Goal: Task Accomplishment & Management: Manage account settings

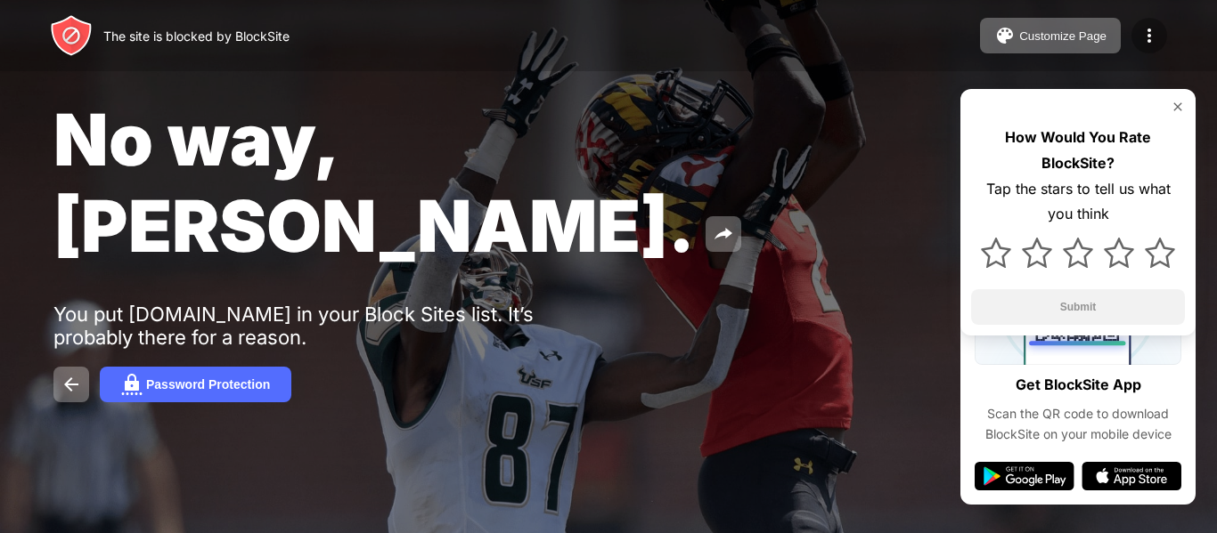
click at [1158, 37] on img at bounding box center [1148, 35] width 21 height 21
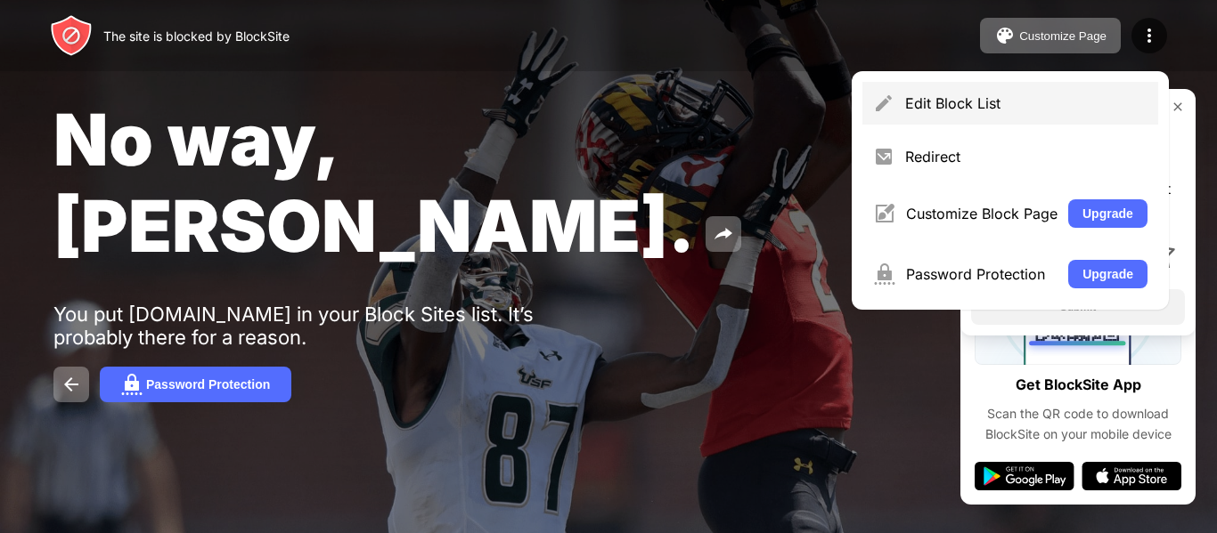
click at [978, 102] on div "Edit Block List" at bounding box center [1026, 103] width 242 height 18
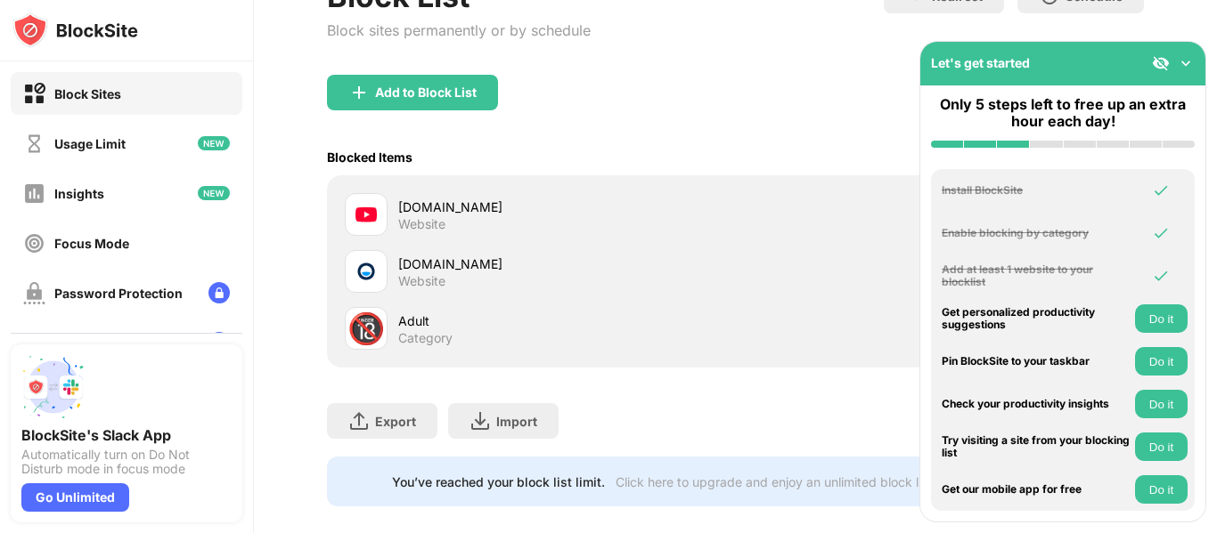
scroll to position [134, 0]
click at [373, 268] on img at bounding box center [365, 270] width 21 height 21
click at [379, 290] on div at bounding box center [366, 270] width 43 height 43
click at [377, 241] on div "[DOMAIN_NAME] Website" at bounding box center [735, 213] width 795 height 57
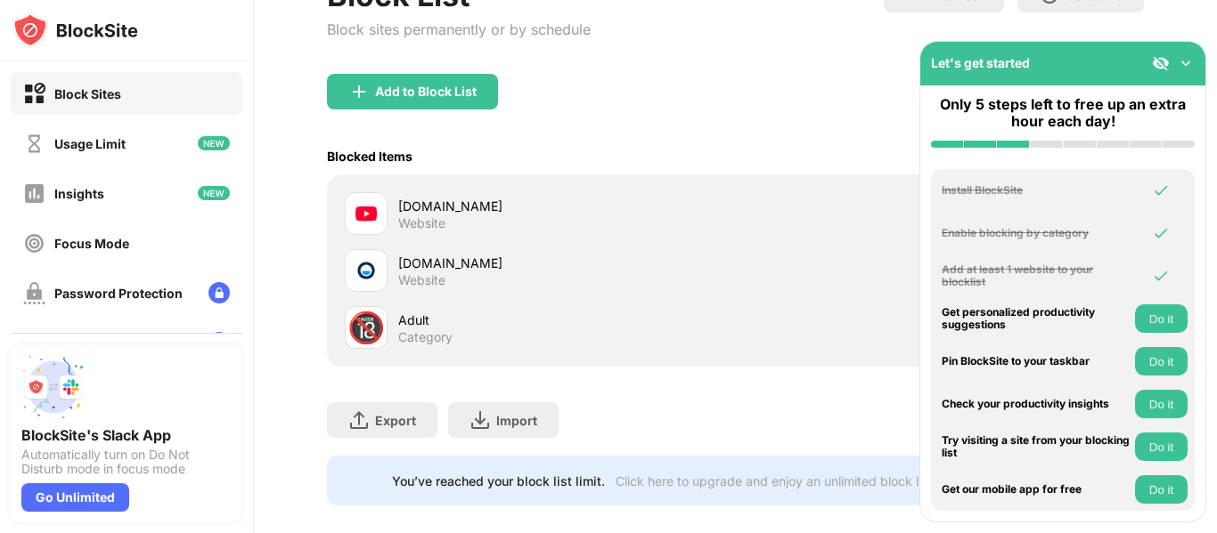
drag, startPoint x: 419, startPoint y: 254, endPoint x: 538, endPoint y: 255, distance: 118.5
click at [538, 255] on div "[DOMAIN_NAME] Website" at bounding box center [540, 270] width 391 height 43
click at [863, 202] on div "[DOMAIN_NAME] Website" at bounding box center [735, 213] width 795 height 57
click at [415, 102] on div "Add to Block List" at bounding box center [412, 92] width 171 height 36
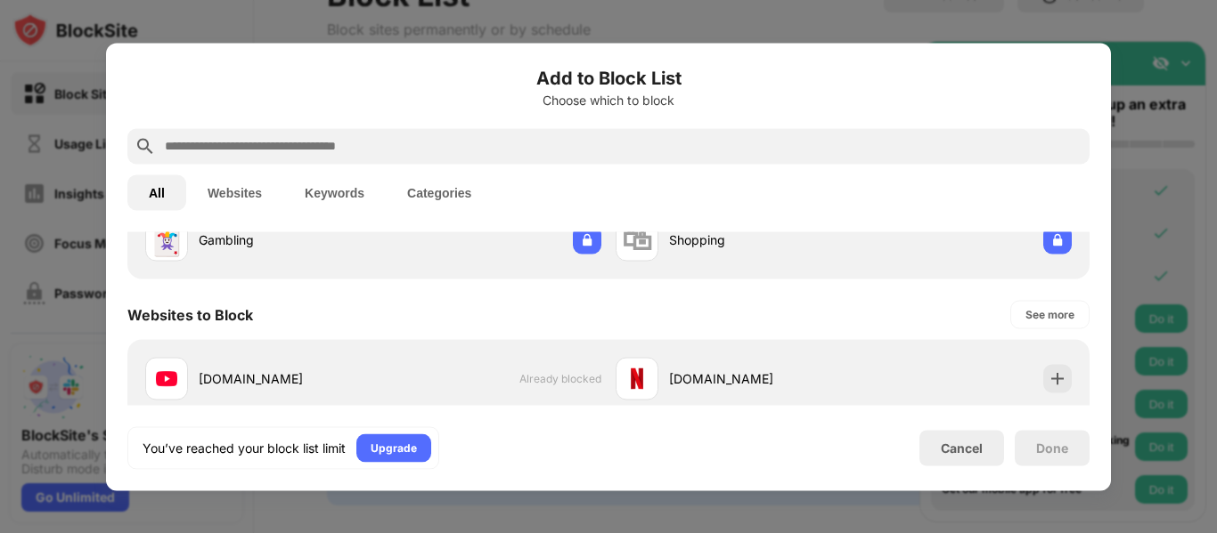
scroll to position [274, 0]
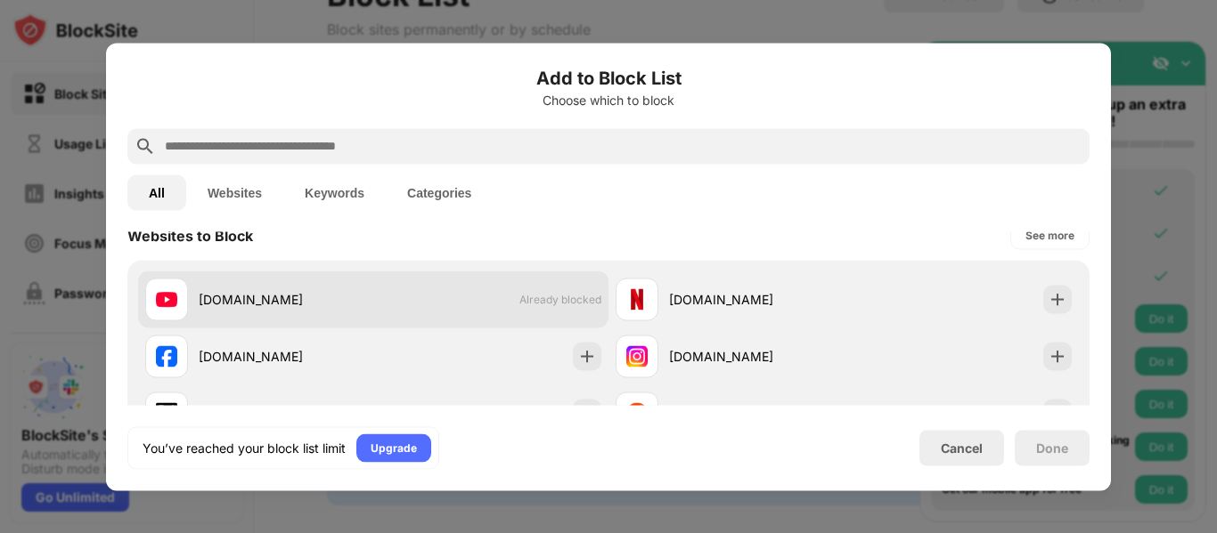
click at [529, 304] on span "Already blocked" at bounding box center [560, 299] width 82 height 13
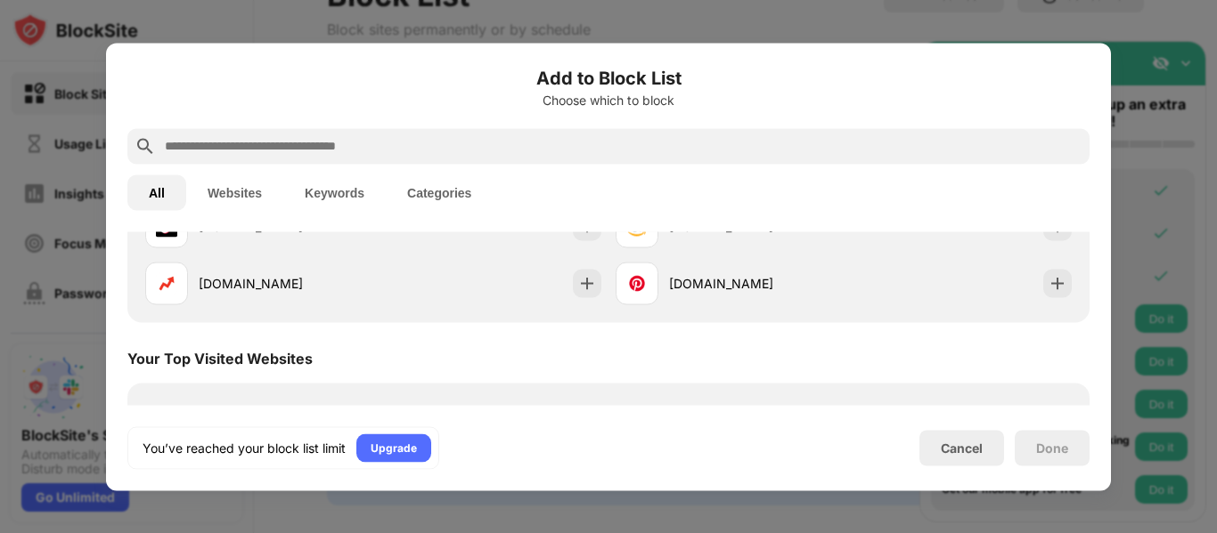
scroll to position [519, 0]
click at [942, 463] on div "Cancel" at bounding box center [961, 448] width 85 height 36
